Goal: Transaction & Acquisition: Book appointment/travel/reservation

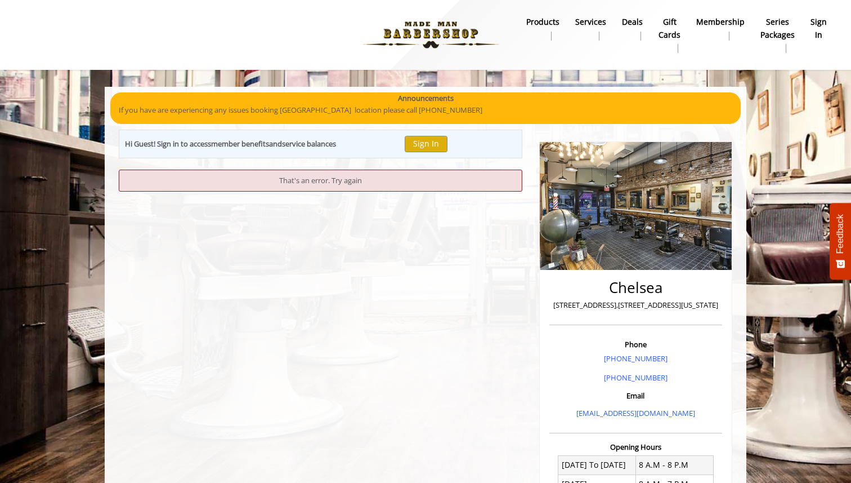
click at [434, 24] on img at bounding box center [431, 35] width 155 height 62
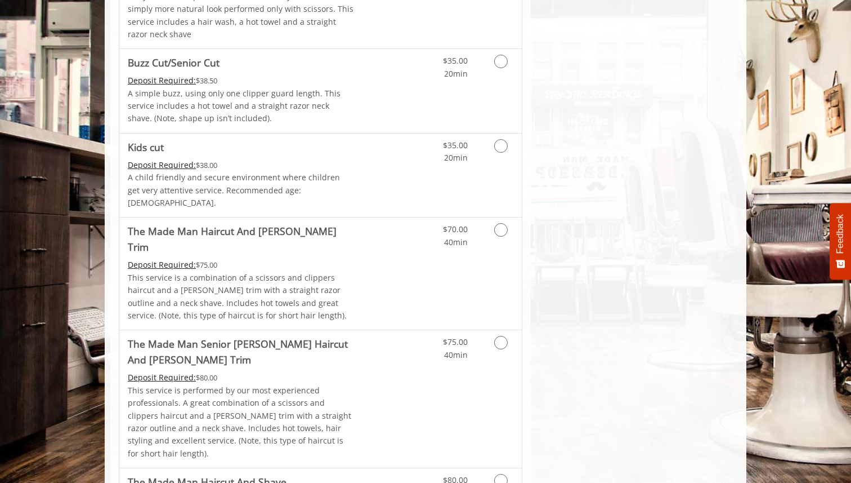
scroll to position [858, 0]
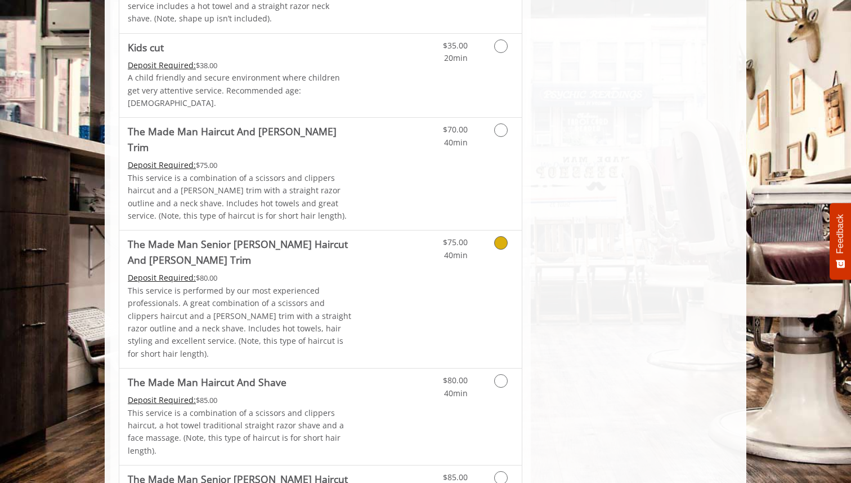
click at [417, 239] on link "Discounted Price" at bounding box center [387, 298] width 67 height 137
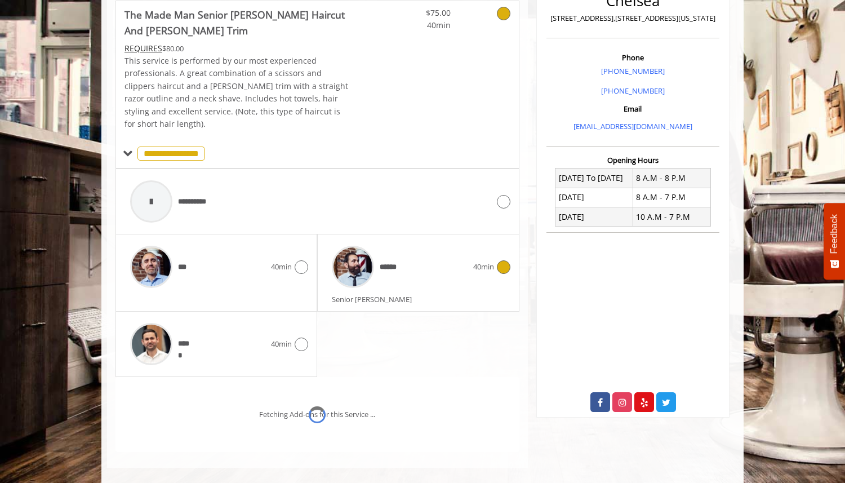
scroll to position [334, 0]
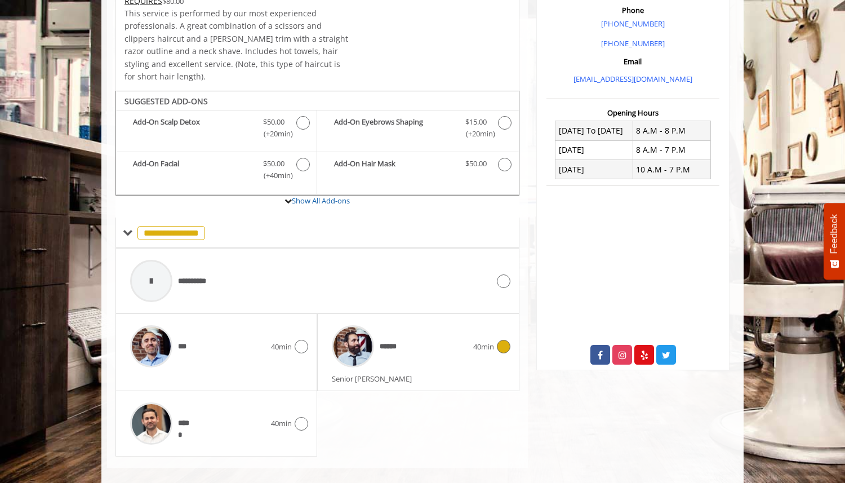
click at [492, 342] on div "****** 40min" at bounding box center [418, 345] width 184 height 53
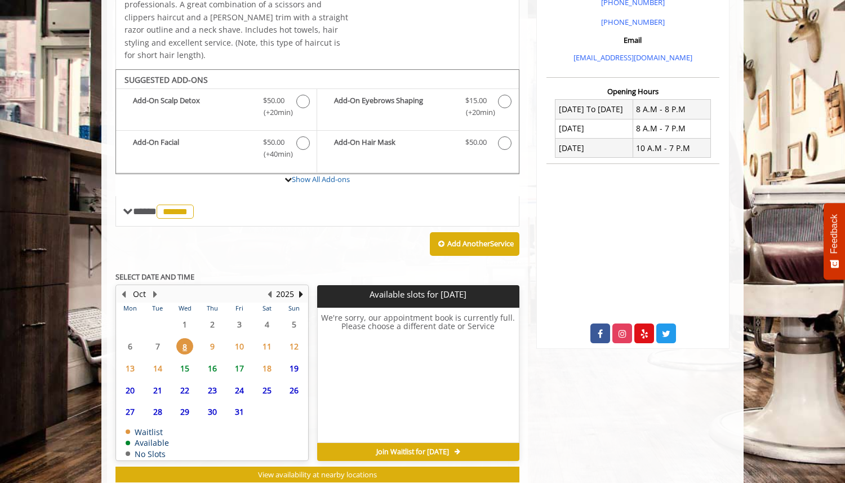
scroll to position [357, 0]
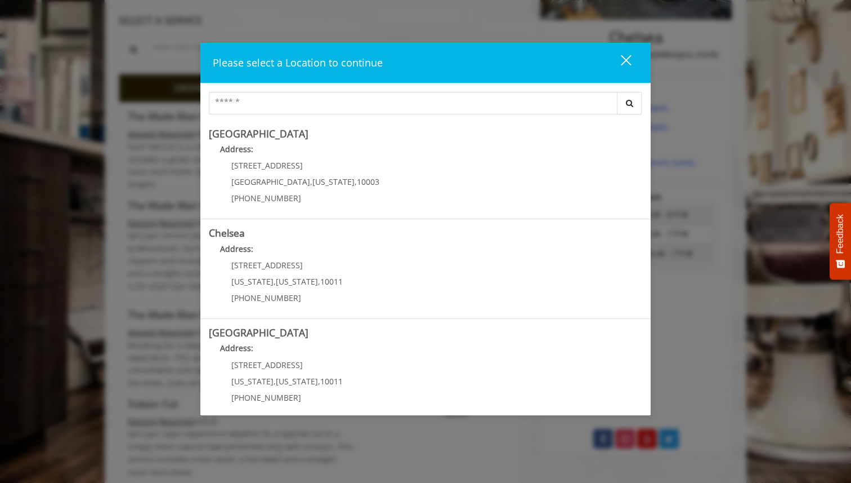
scroll to position [413, 0]
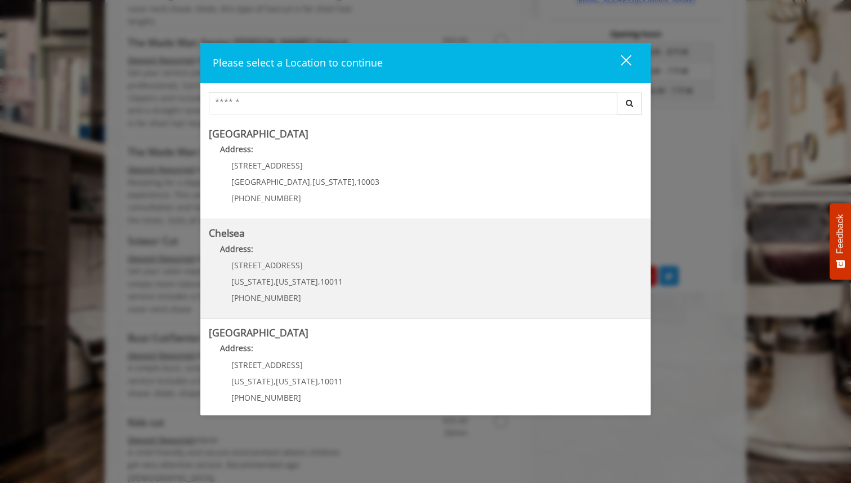
click at [299, 265] on p "169/170 W 23rd St" at bounding box center [286, 265] width 111 height 8
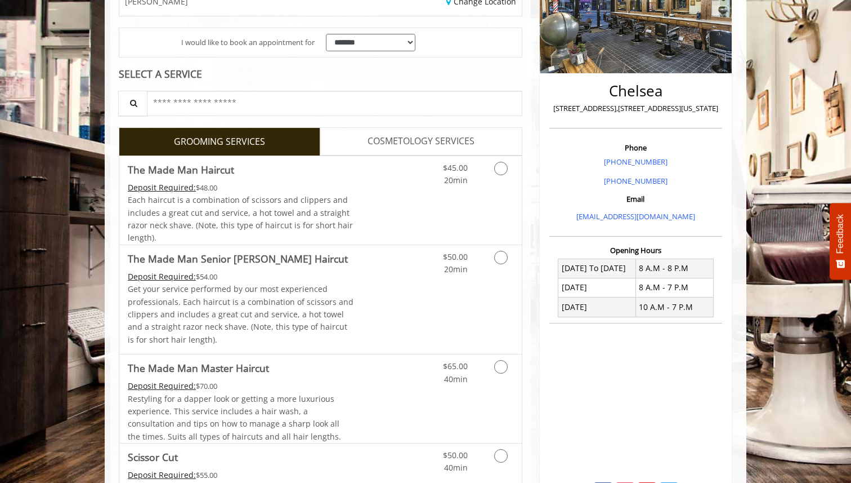
scroll to position [246, 0]
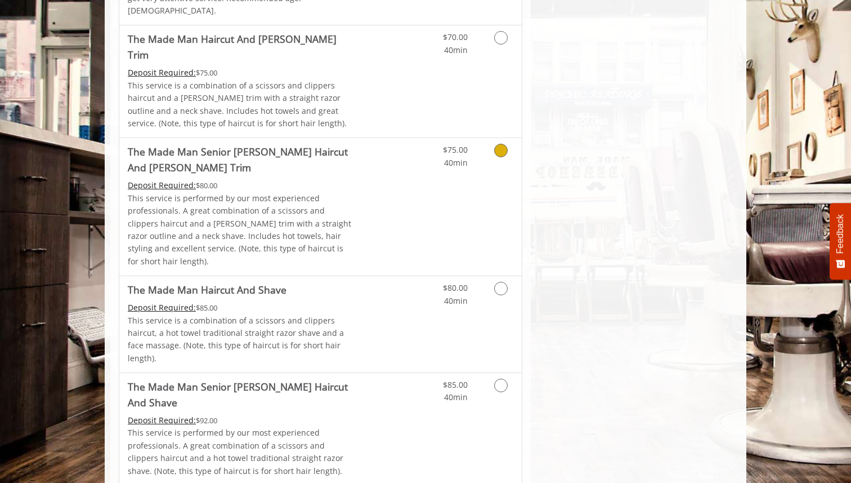
scroll to position [1028, 0]
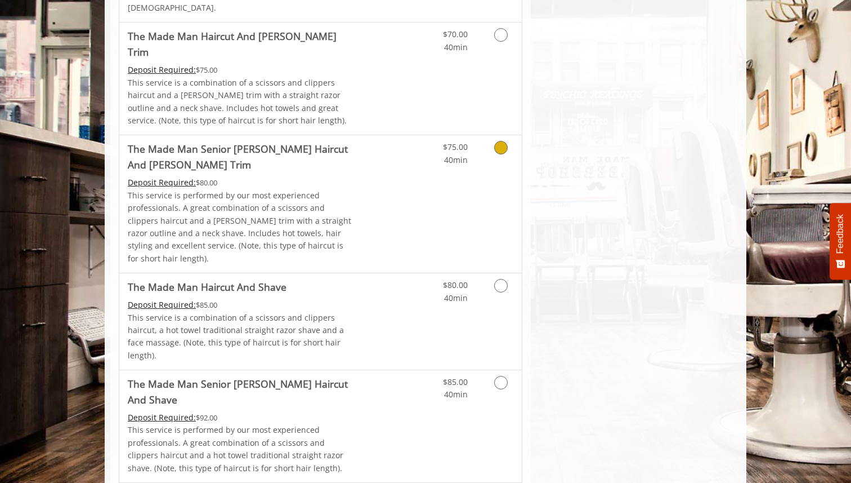
click at [438, 177] on div "$75.00 40min" at bounding box center [471, 203] width 101 height 137
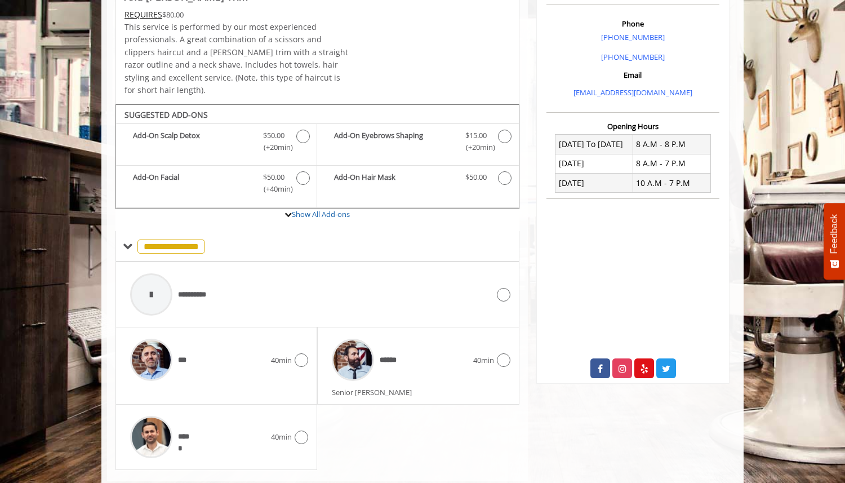
scroll to position [334, 0]
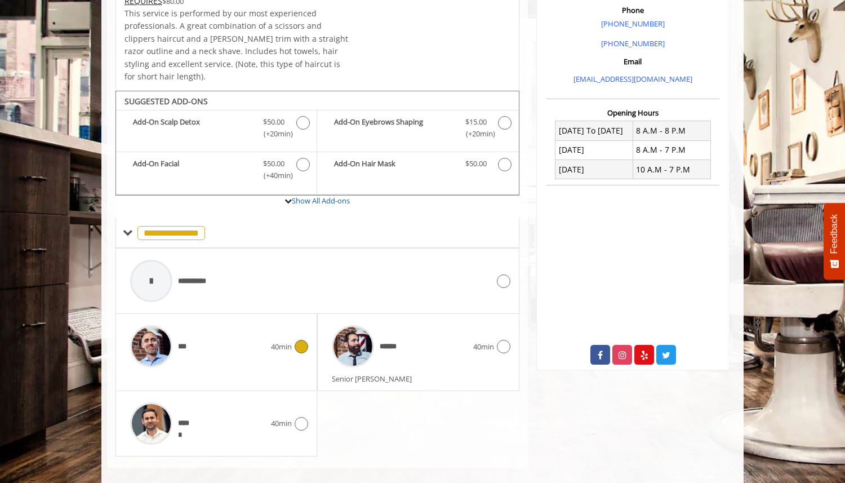
click at [297, 340] on div at bounding box center [300, 347] width 16 height 14
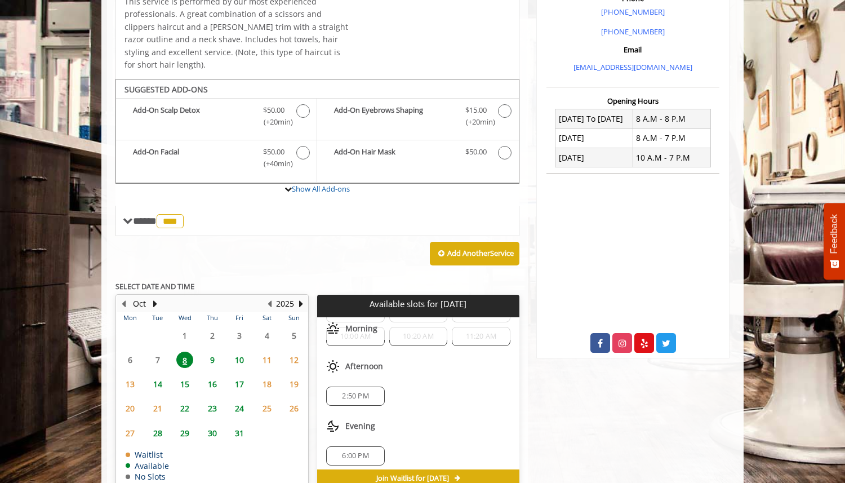
scroll to position [74, 0]
click at [362, 386] on span "2:50 PM" at bounding box center [355, 390] width 26 height 9
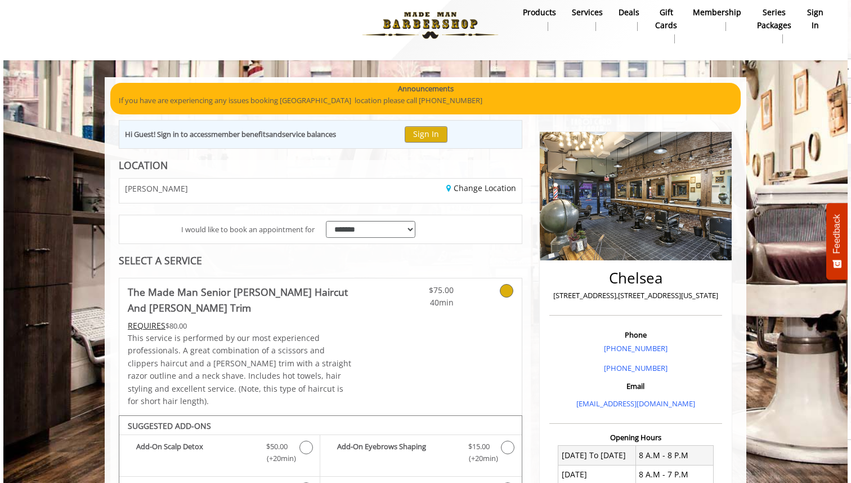
scroll to position [0, 0]
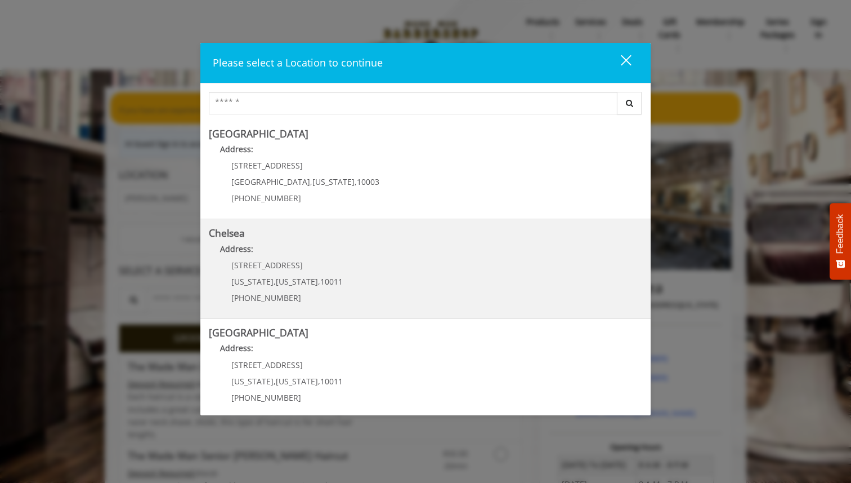
click at [342, 242] on link "Chelsea Address: 169/170 W 23rd St New York , New York , 10011 (917) 639-3902" at bounding box center [426, 268] width 434 height 82
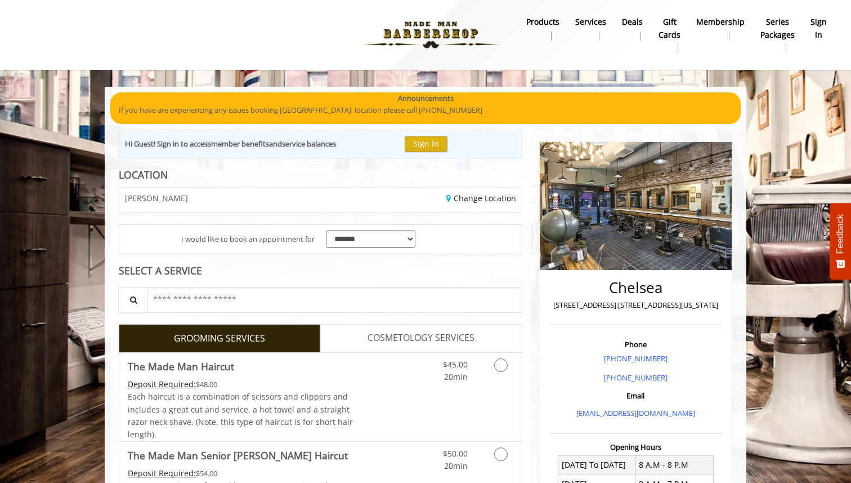
scroll to position [350, 0]
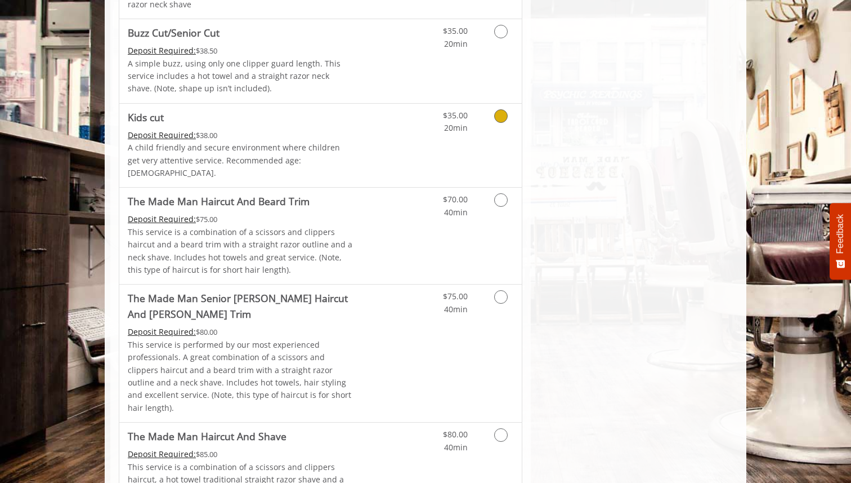
scroll to position [863, 0]
click at [342, 244] on p "This service is a combination of a scissors and clippers haircut and a beard tr…" at bounding box center [241, 251] width 226 height 51
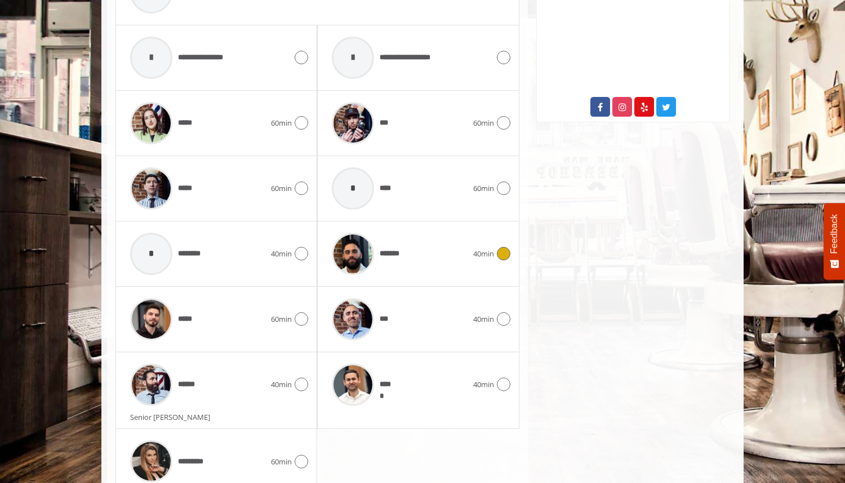
scroll to position [620, 0]
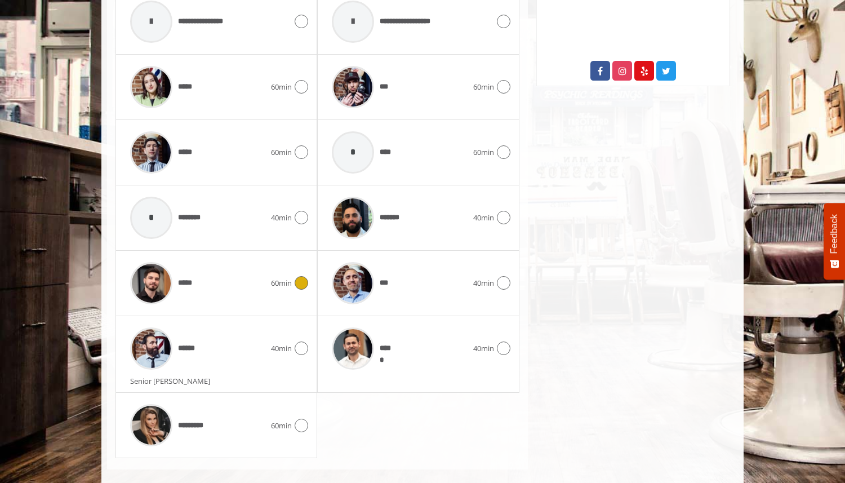
click at [263, 284] on div "*****" at bounding box center [197, 282] width 146 height 53
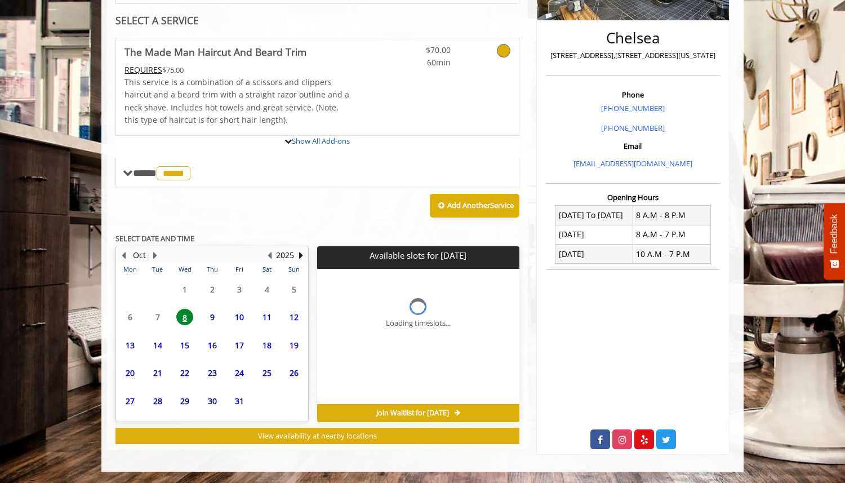
scroll to position [364, 0]
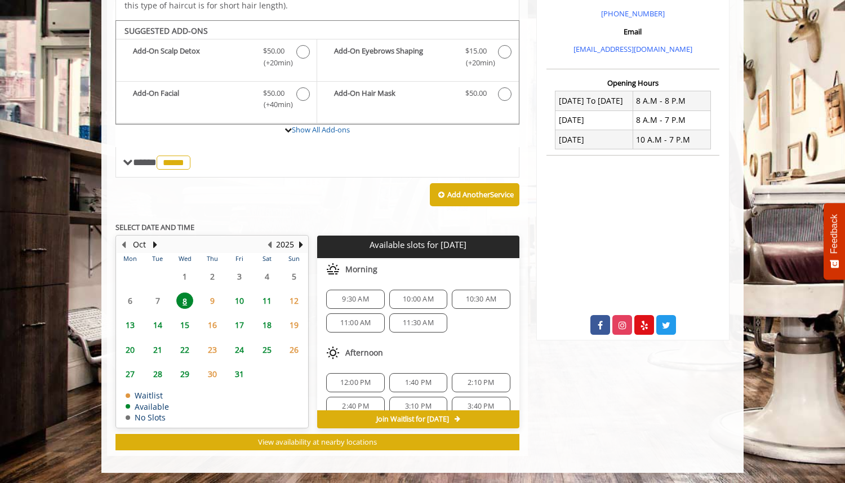
click at [216, 301] on span "9" at bounding box center [212, 300] width 17 height 16
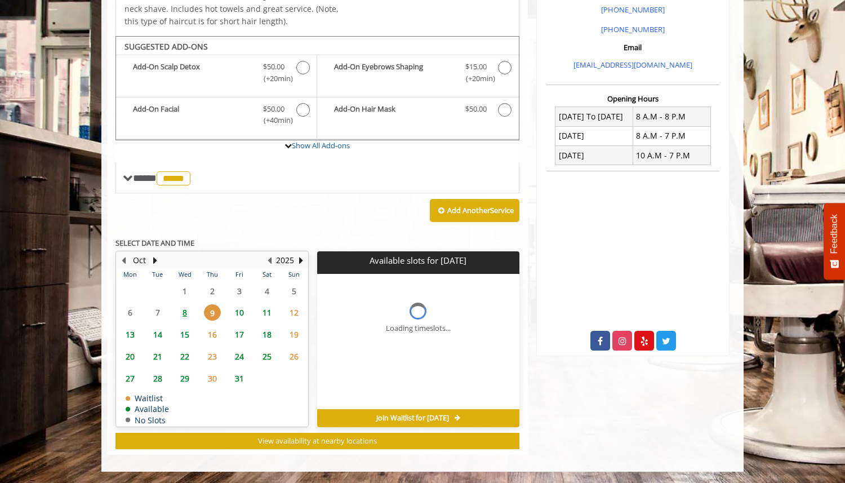
scroll to position [347, 0]
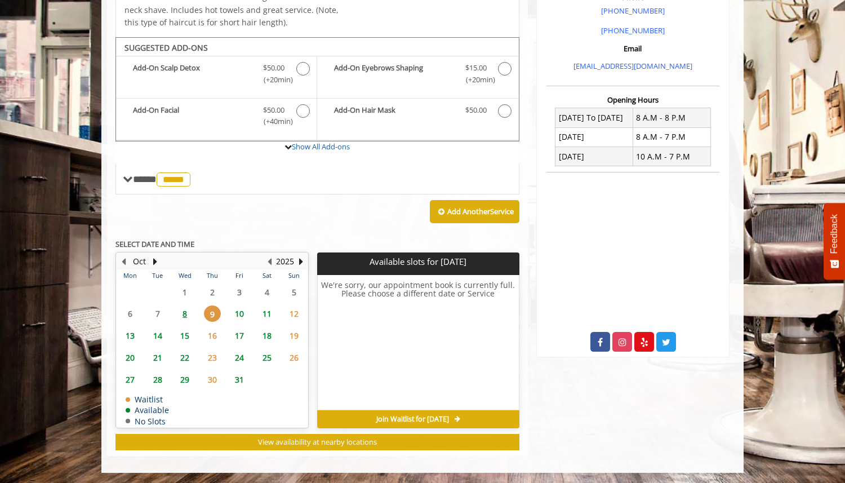
click at [189, 315] on span "8" at bounding box center [184, 313] width 17 height 16
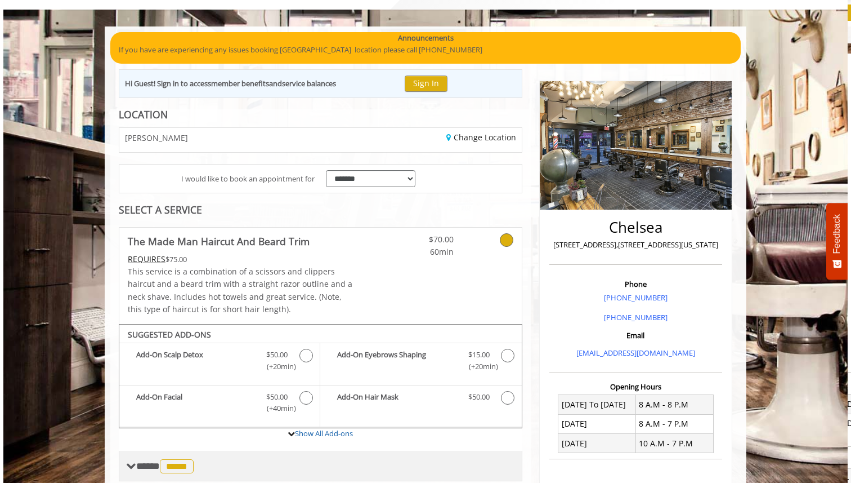
scroll to position [0, 0]
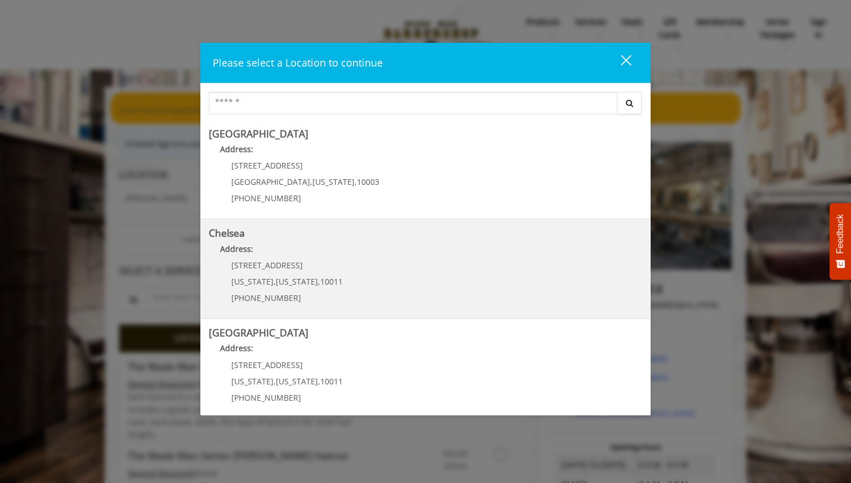
click at [307, 253] on p "Address:" at bounding box center [426, 252] width 434 height 18
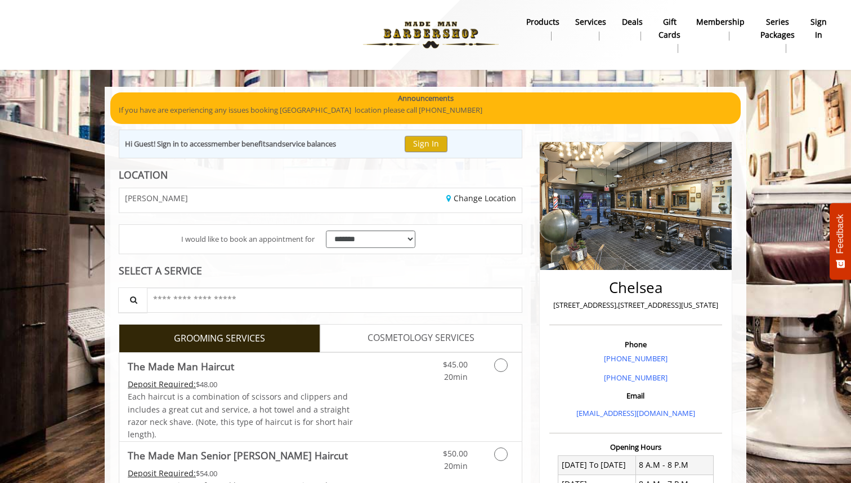
scroll to position [338, 0]
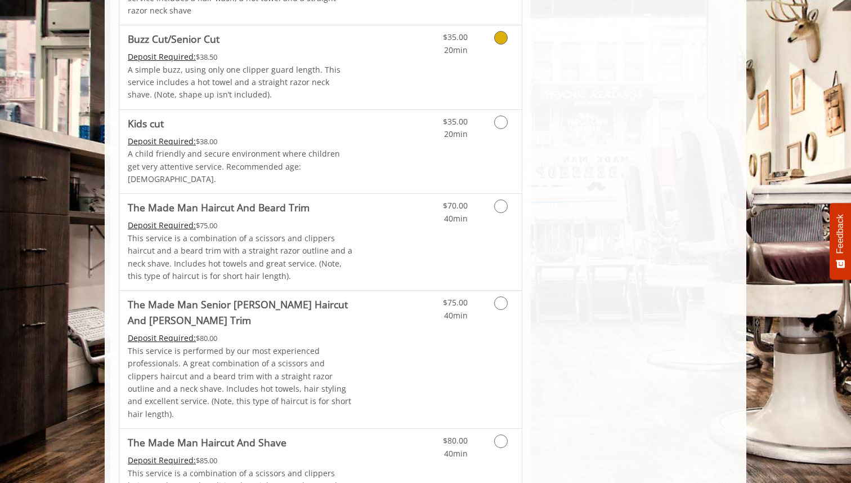
scroll to position [855, 0]
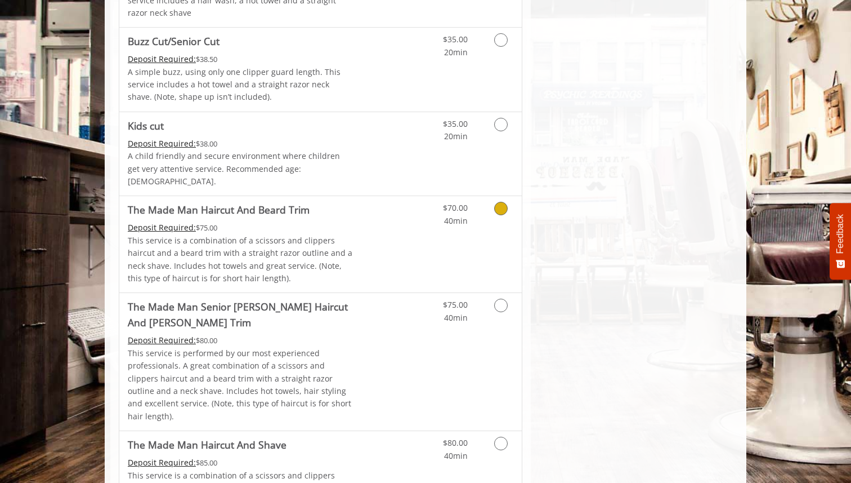
click at [467, 213] on link "$70.00 40min" at bounding box center [444, 211] width 47 height 31
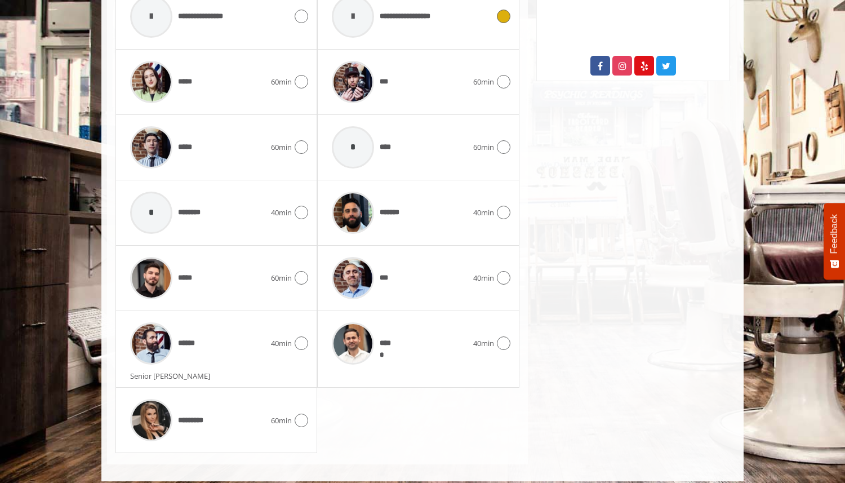
scroll to position [622, 0]
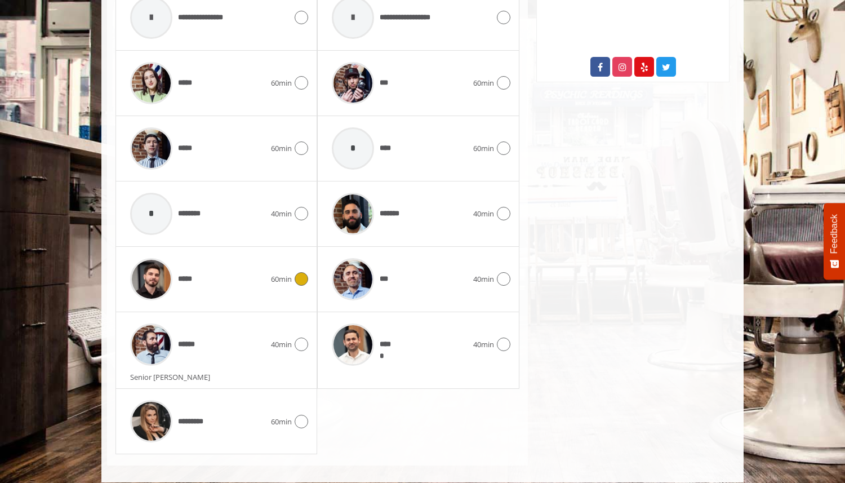
click at [302, 279] on icon at bounding box center [302, 279] width 14 height 14
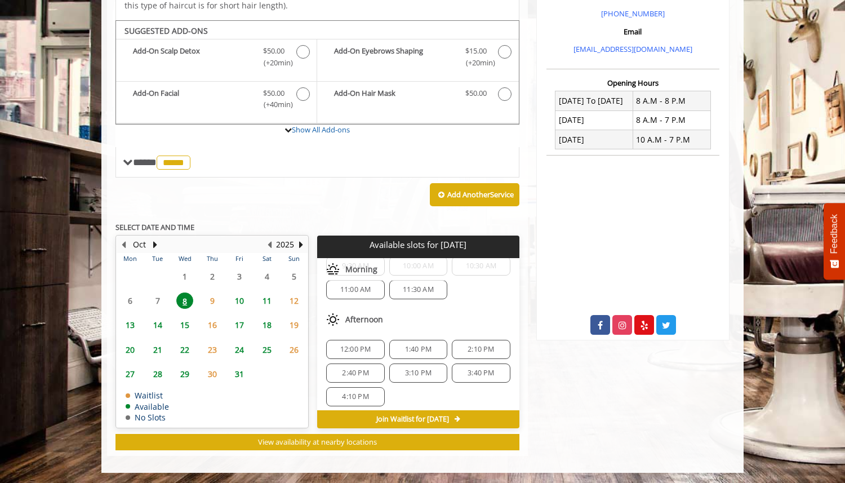
scroll to position [34, 0]
